Goal: Task Accomplishment & Management: Manage account settings

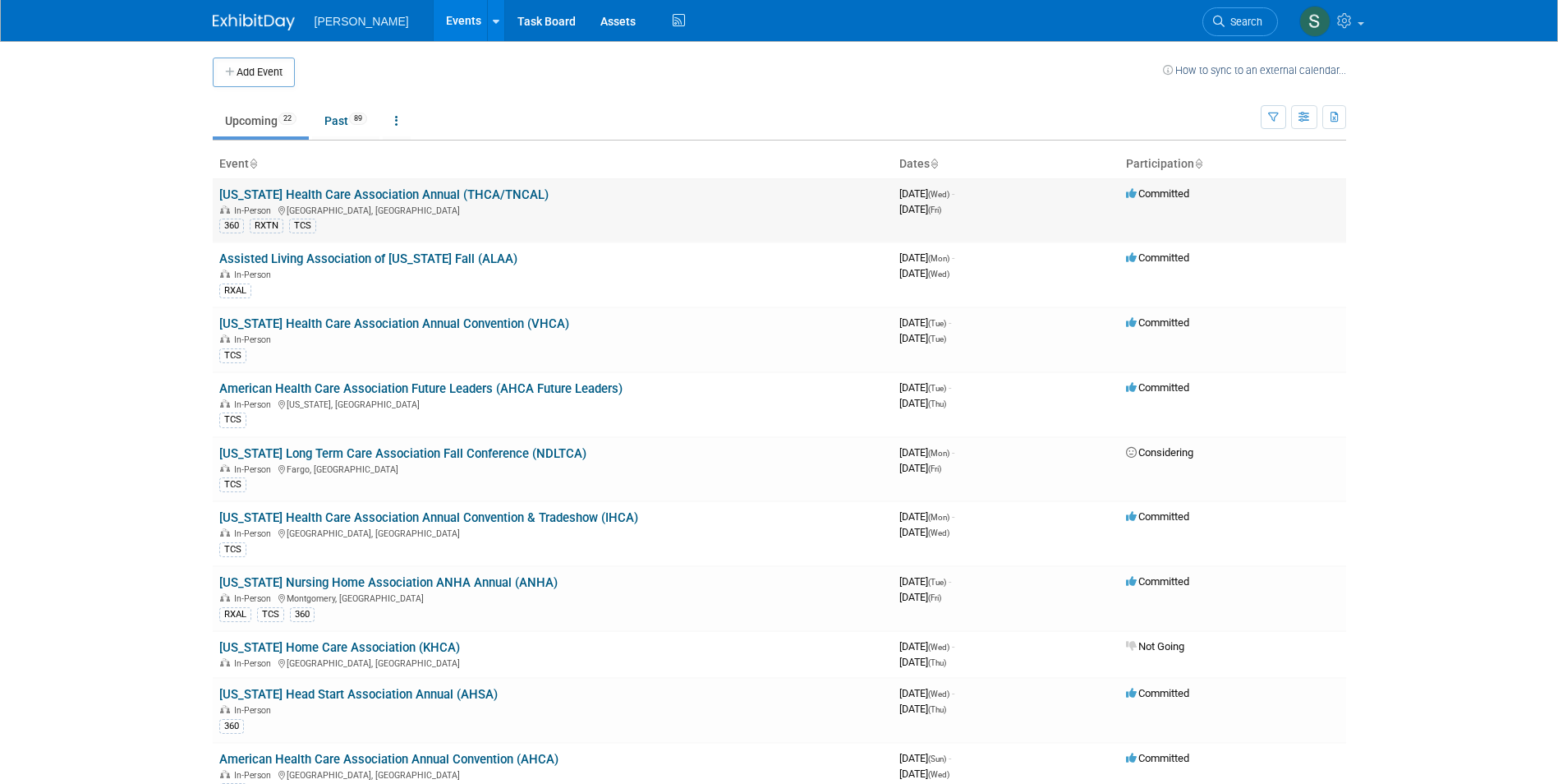
click at [351, 191] on link "[US_STATE] Health Care Association Annual (THCA/TNCAL)" at bounding box center [384, 194] width 329 height 15
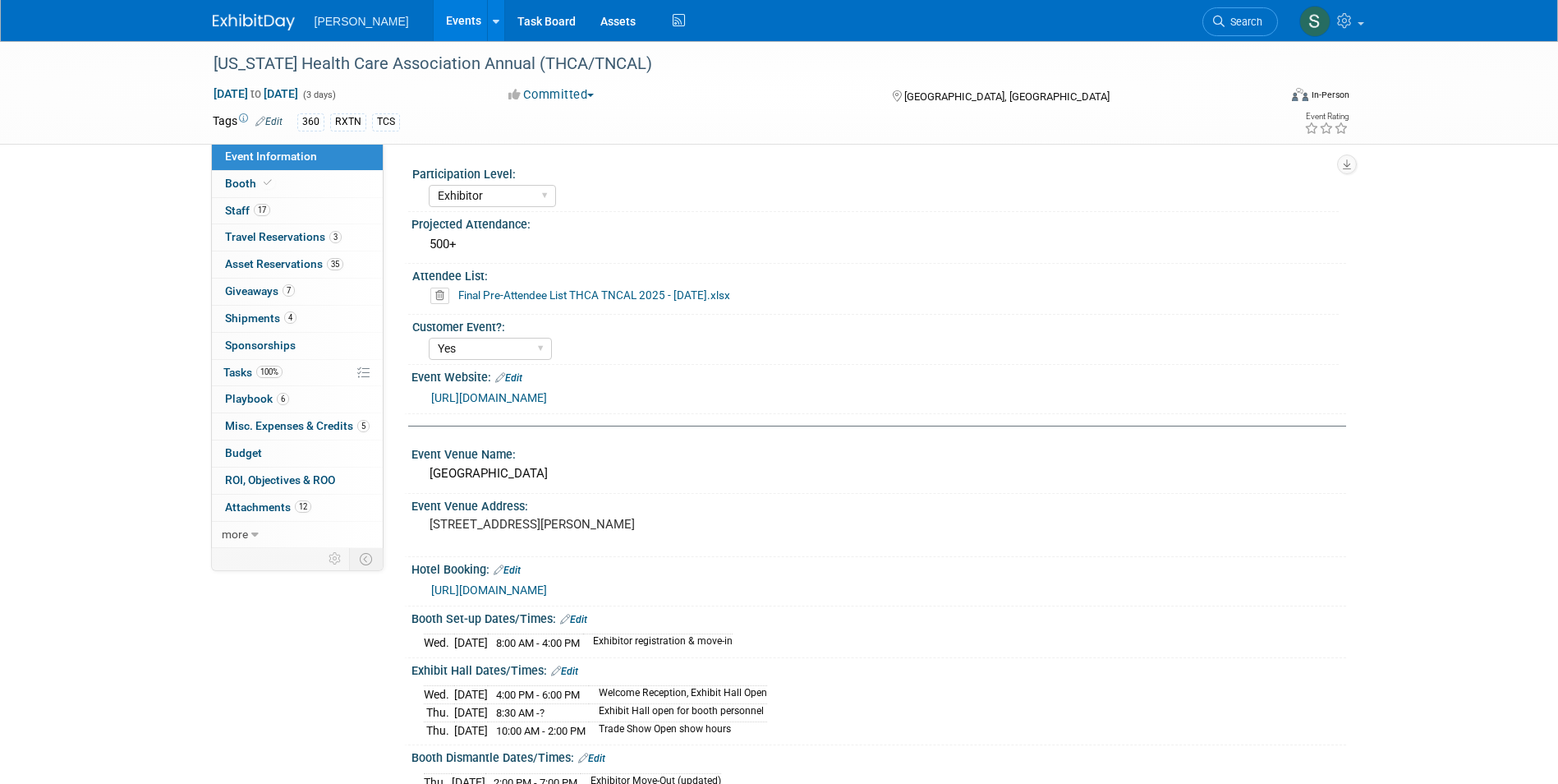
select select "Exhibitor"
select select "Yes"
click at [304, 209] on link "17 Staff 17" at bounding box center [296, 211] width 170 height 26
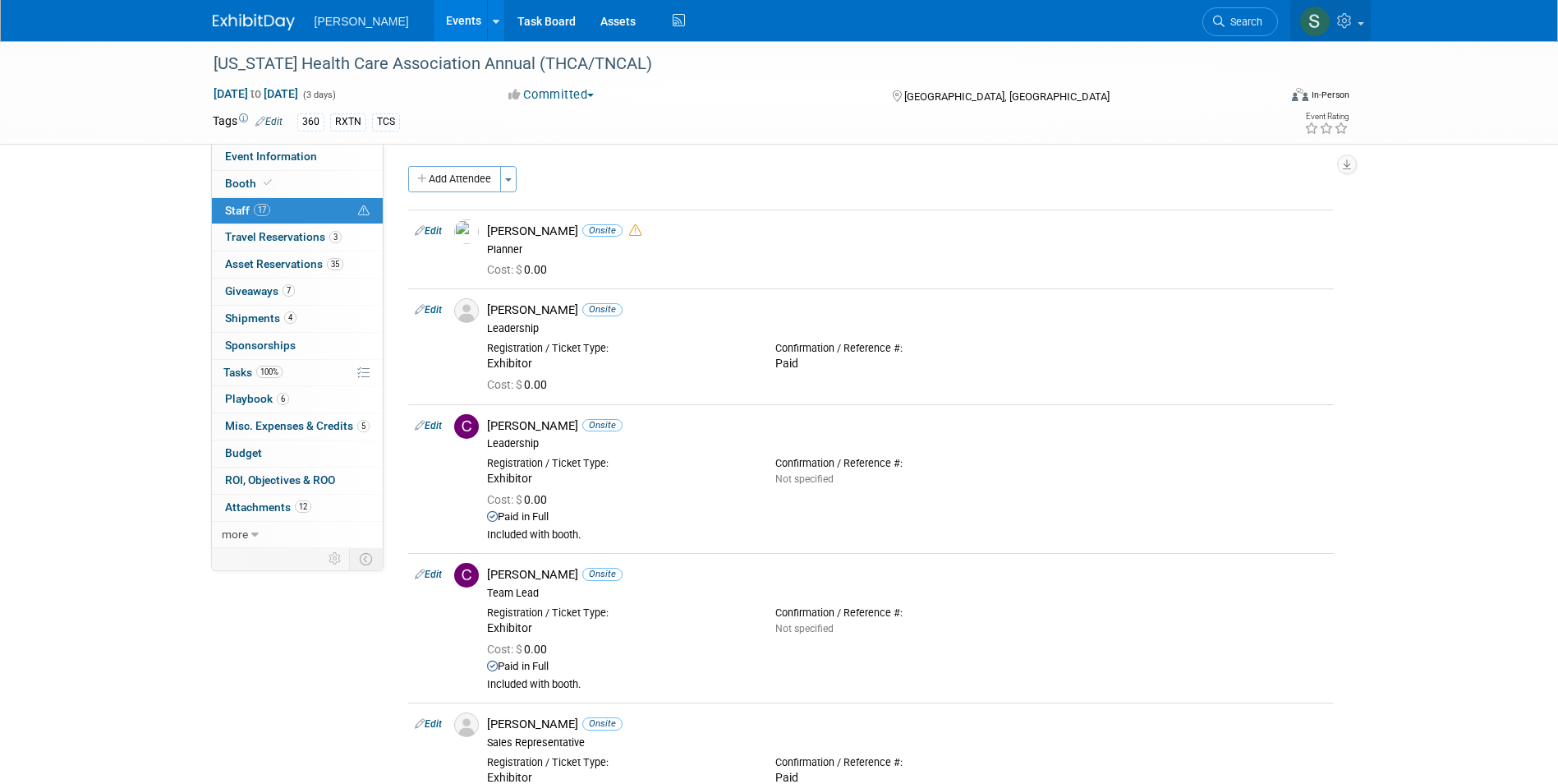
click at [1318, 20] on img at bounding box center [1316, 21] width 31 height 31
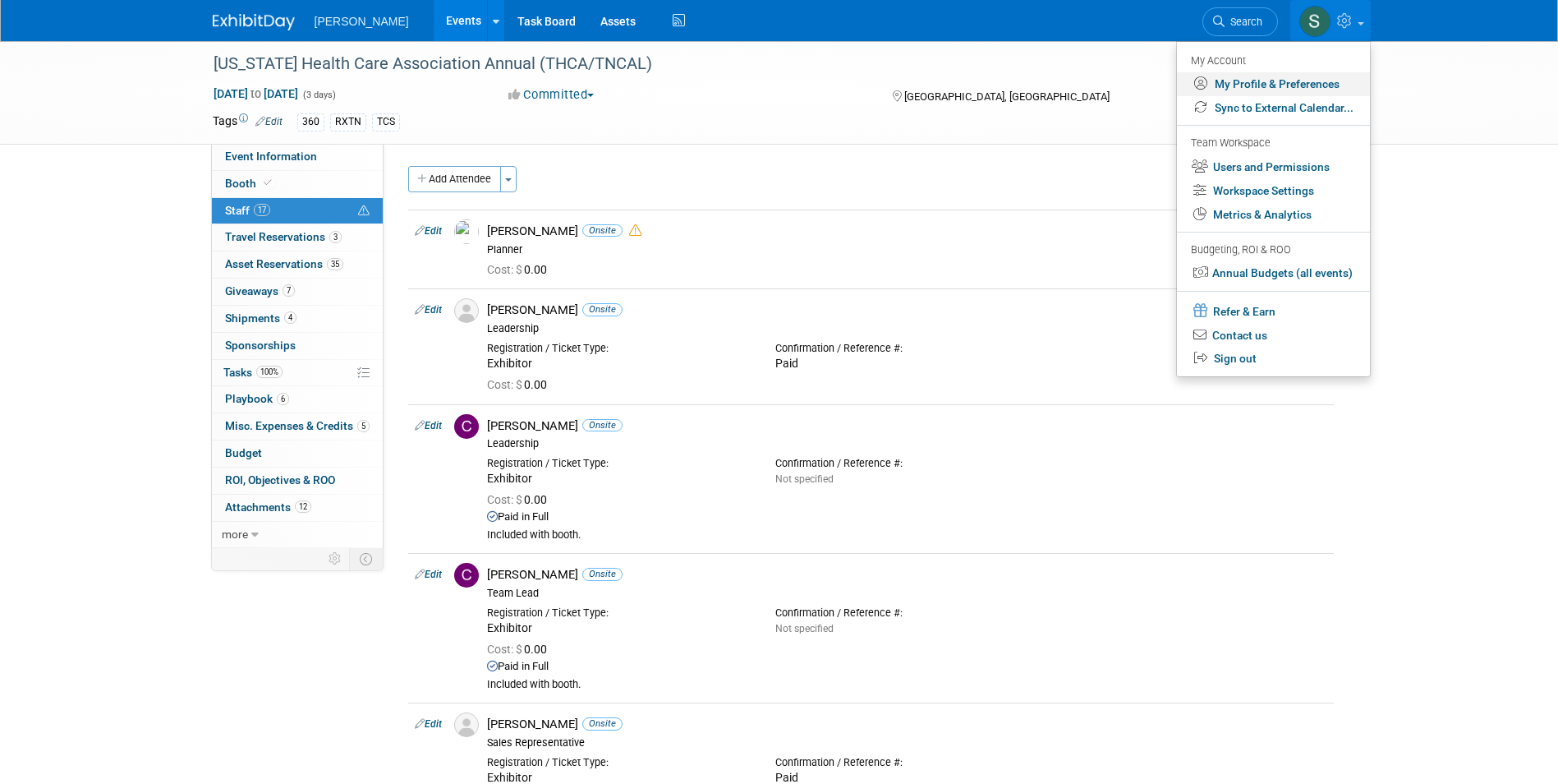
click at [1306, 84] on link "My Profile & Preferences" at bounding box center [1274, 84] width 193 height 24
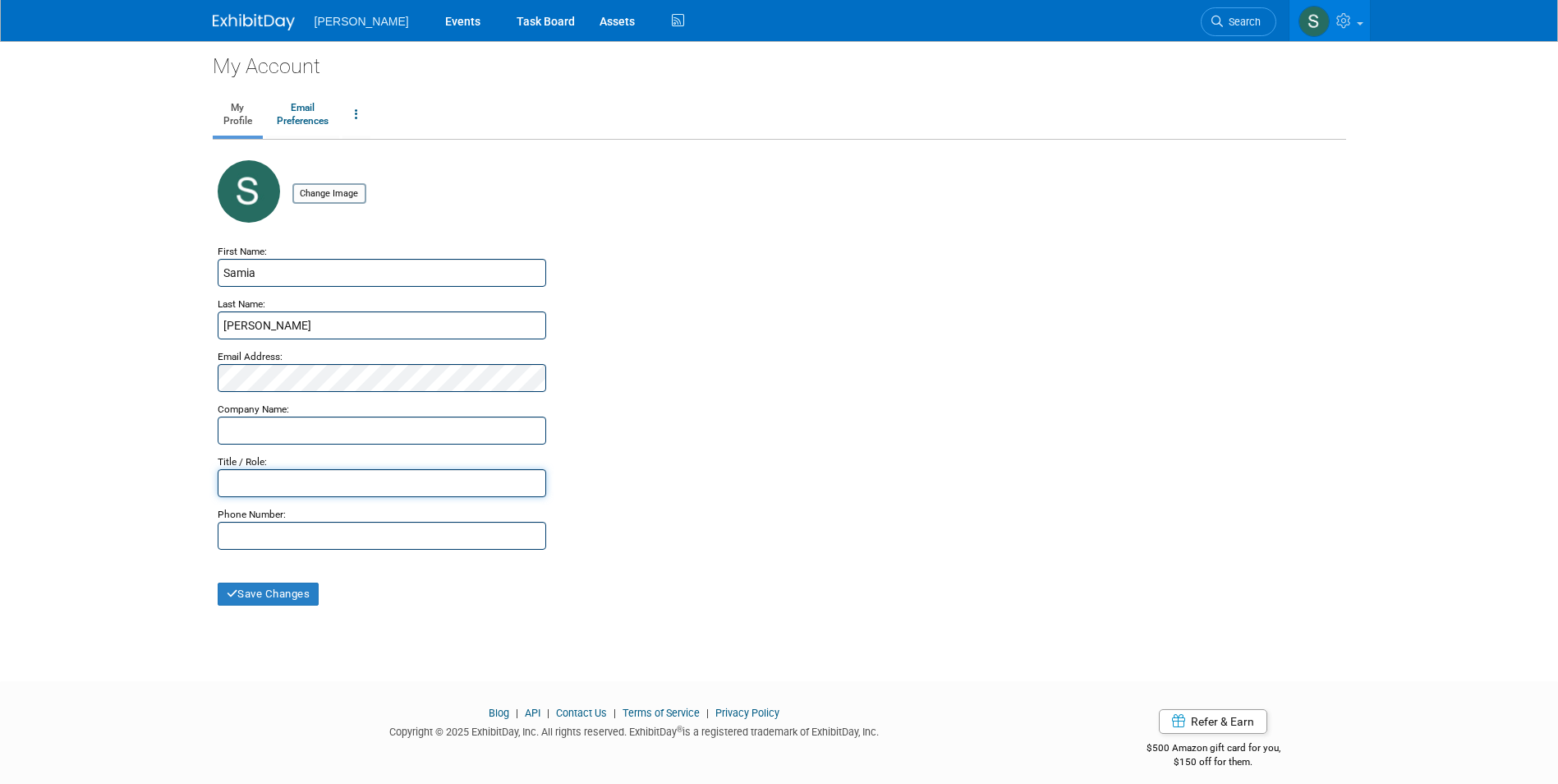
click at [329, 480] on input "text" at bounding box center [382, 483] width 328 height 28
type input "Creative Services"
click at [312, 591] on button "Save Changes" at bounding box center [269, 593] width 102 height 23
click at [433, 14] on link "Events" at bounding box center [463, 20] width 60 height 41
